Goal: Task Accomplishment & Management: Manage account settings

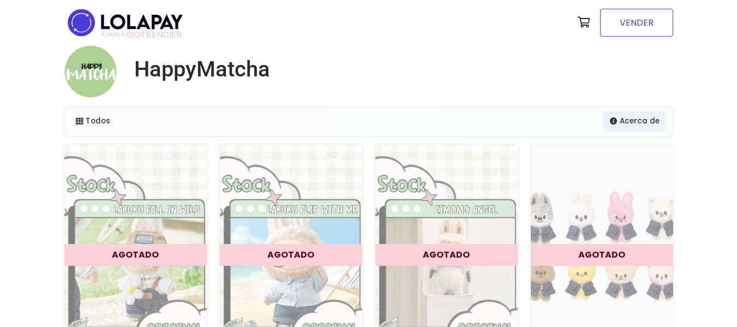
click at [659, 25] on link "VENDER" at bounding box center [636, 23] width 73 height 28
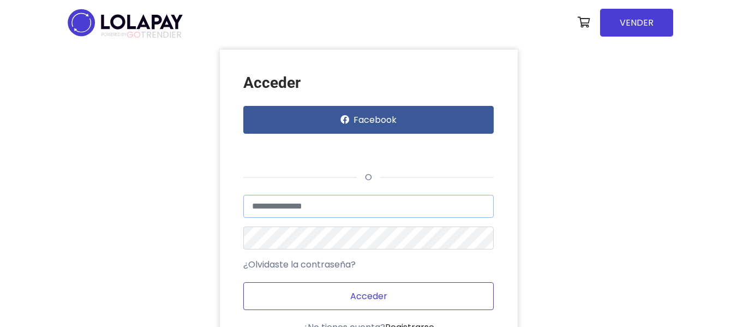
type input "**********"
click at [340, 291] on button "Acceder" at bounding box center [368, 296] width 251 height 28
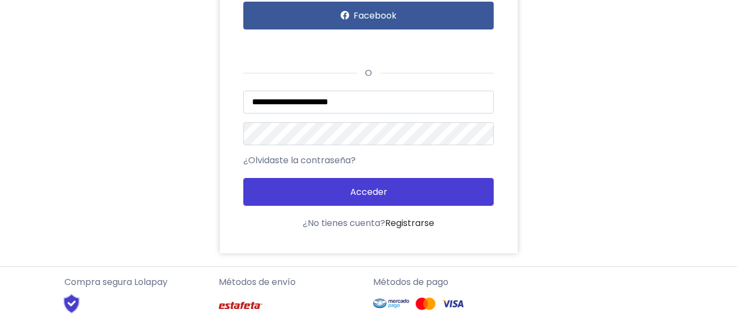
scroll to position [198, 0]
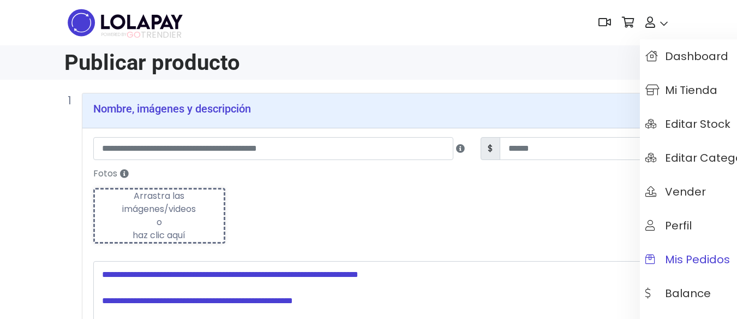
click at [697, 263] on span "Mis pedidos" at bounding box center [688, 259] width 85 height 12
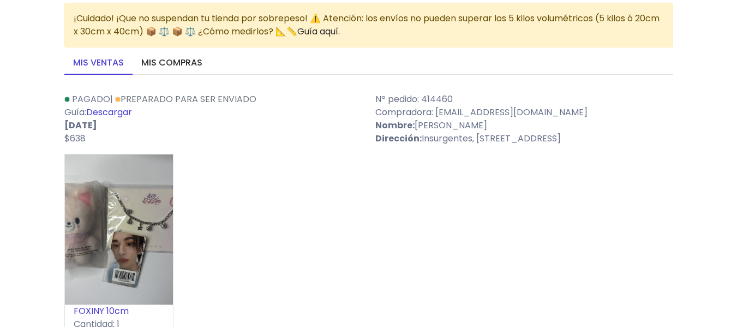
scroll to position [55, 0]
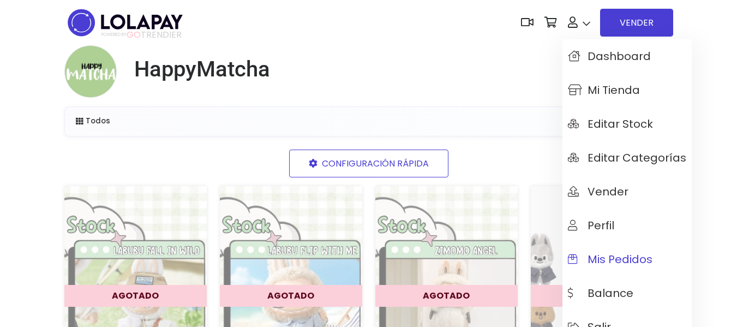
click at [597, 253] on span "Mis pedidos" at bounding box center [610, 259] width 85 height 12
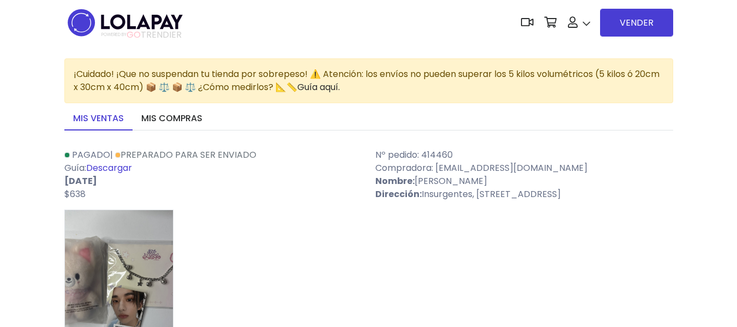
click at [105, 172] on link "Descargar" at bounding box center [109, 168] width 46 height 13
click at [284, 8] on nav "POWERED BY GO TRENDIER Dashboard" at bounding box center [368, 22] width 609 height 45
